Goal: Check status

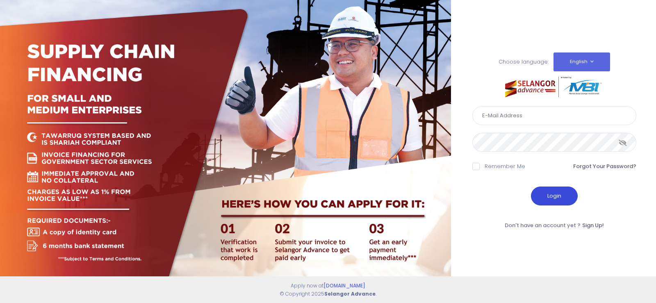
type input "fcd@janatanmia.com.my"
click at [555, 196] on button "Login" at bounding box center [554, 196] width 47 height 19
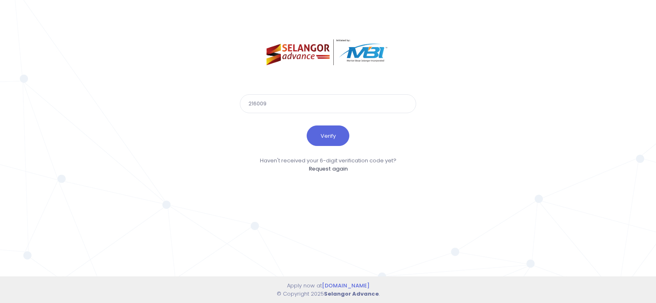
type input "216009"
click at [307, 125] on button "Verify" at bounding box center [328, 135] width 43 height 21
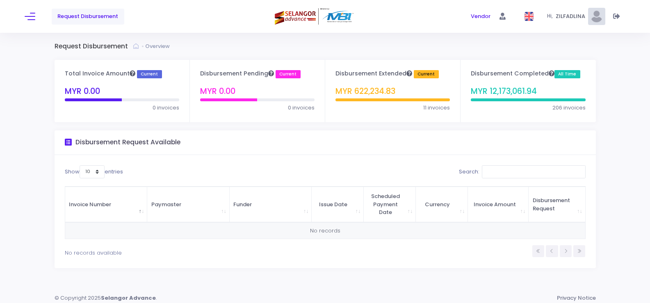
scroll to position [5, 0]
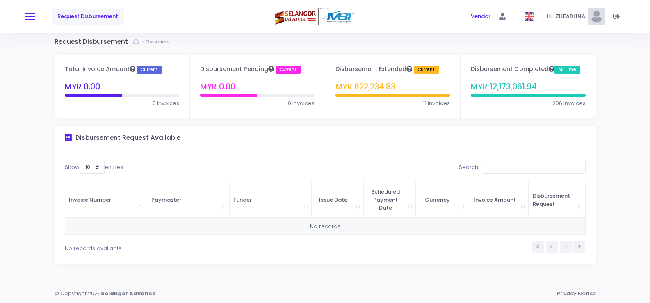
click at [34, 15] on button at bounding box center [30, 16] width 11 height 11
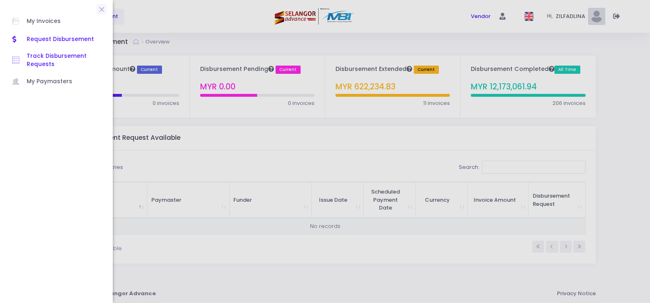
click at [56, 52] on span "Track Disbursement Requests" at bounding box center [64, 60] width 74 height 17
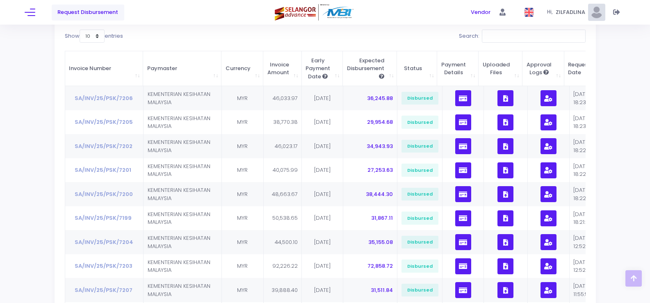
scroll to position [164, 0]
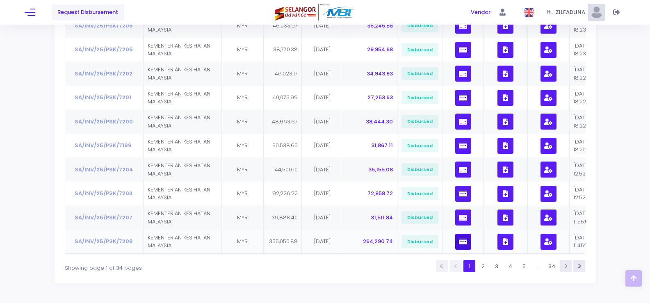
click at [459, 242] on icon "button" at bounding box center [463, 242] width 8 height 0
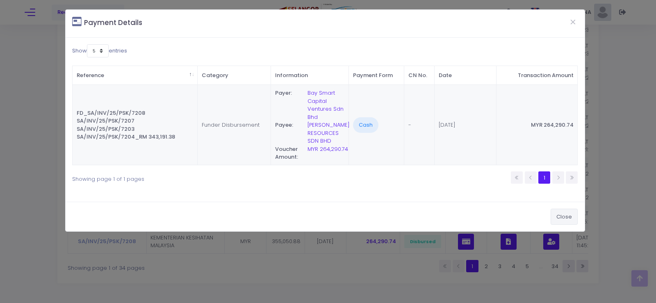
click at [565, 222] on button "Close" at bounding box center [564, 217] width 27 height 16
